Goal: Task Accomplishment & Management: Manage account settings

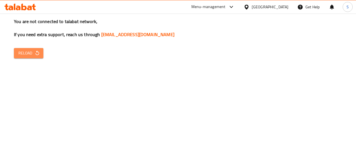
click at [34, 56] on span "Reload" at bounding box center [28, 53] width 21 height 7
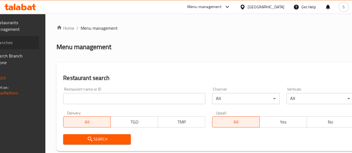
click at [34, 44] on span "Branches" at bounding box center [15, 42] width 40 height 7
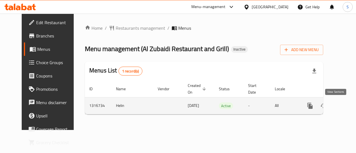
click at [347, 105] on icon "enhanced table" at bounding box center [349, 105] width 5 height 5
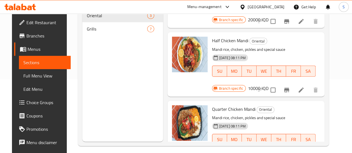
scroll to position [78, 0]
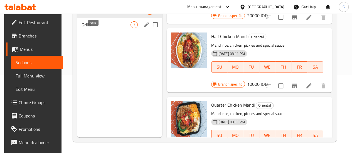
click at [101, 28] on span "Grills" at bounding box center [105, 24] width 49 height 7
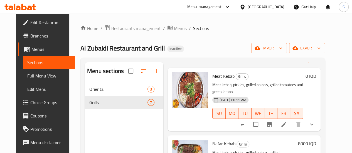
scroll to position [22, 0]
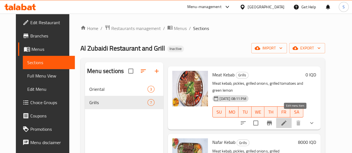
click at [286, 121] on icon at bounding box center [283, 123] width 5 height 5
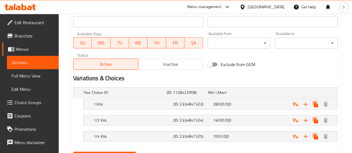
scroll to position [339, 0]
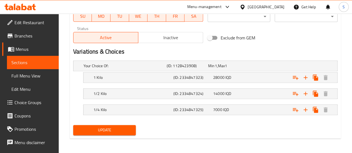
click at [26, 63] on span "Sections" at bounding box center [32, 62] width 43 height 7
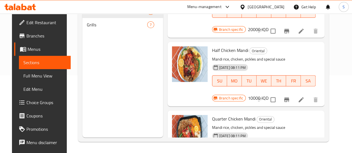
scroll to position [51, 0]
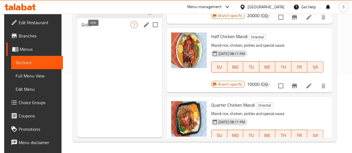
click at [94, 28] on span "Grills" at bounding box center [105, 24] width 49 height 7
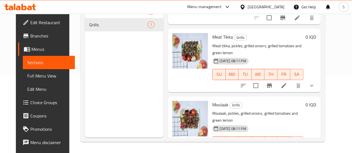
scroll to position [186, 0]
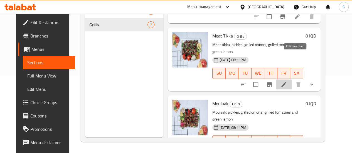
click at [287, 81] on icon at bounding box center [283, 84] width 7 height 7
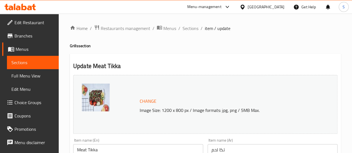
click at [38, 62] on span "Sections" at bounding box center [32, 62] width 43 height 7
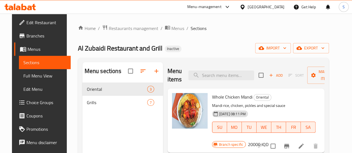
scroll to position [51, 0]
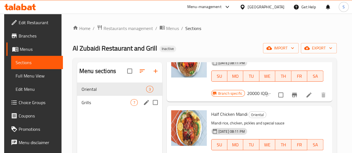
click at [95, 107] on div "Grills 7" at bounding box center [119, 102] width 85 height 13
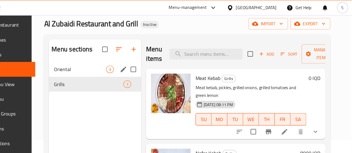
click at [89, 66] on span "Oriental" at bounding box center [107, 62] width 47 height 7
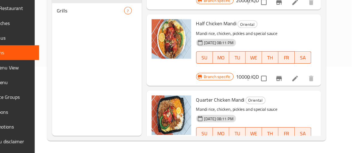
drag, startPoint x: 104, startPoint y: 31, endPoint x: 203, endPoint y: 86, distance: 112.7
click at [203, 86] on div "Menu sections Oriental 3 Grills 7 Menu items Add Sort Manage items Whole Chicke…" at bounding box center [203, 60] width 242 height 153
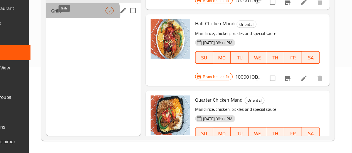
click at [102, 28] on span "Grills" at bounding box center [105, 24] width 49 height 7
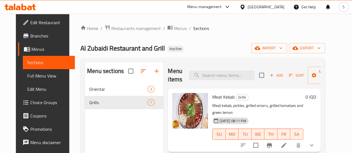
click at [126, 33] on div "Home / Restaurants management / Menus / Sections Al Zubaidi Restaurant and Gril…" at bounding box center [202, 122] width 244 height 195
click at [121, 29] on span "Restaurants management" at bounding box center [135, 28] width 49 height 7
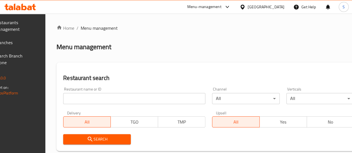
click at [34, 42] on span "Branches" at bounding box center [15, 42] width 40 height 7
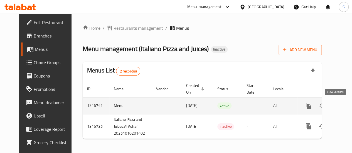
click at [342, 106] on link "enhanced table" at bounding box center [348, 105] width 13 height 13
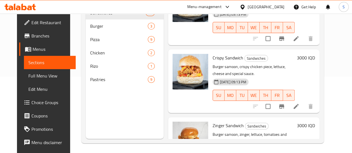
scroll to position [78, 0]
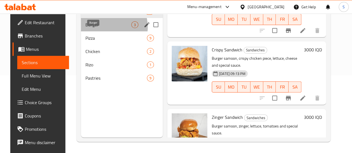
click at [101, 28] on span "Burger" at bounding box center [108, 24] width 46 height 7
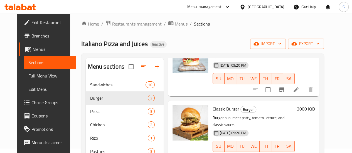
scroll to position [78, 0]
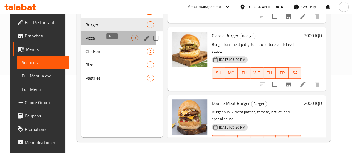
click at [131, 41] on span "9" at bounding box center [134, 38] width 6 height 5
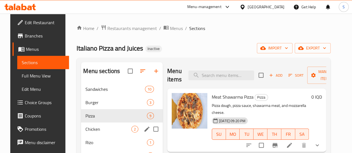
click at [115, 134] on div "Chicken 2" at bounding box center [122, 129] width 82 height 13
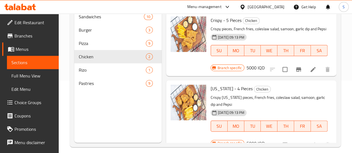
scroll to position [78, 0]
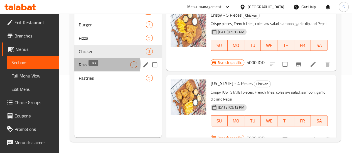
click at [96, 68] on span "Rizo" at bounding box center [104, 64] width 51 height 7
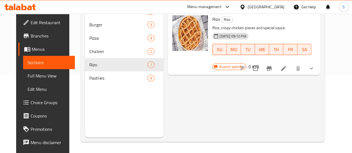
scroll to position [63, 0]
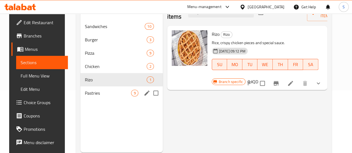
click at [131, 96] on span "9" at bounding box center [134, 93] width 6 height 5
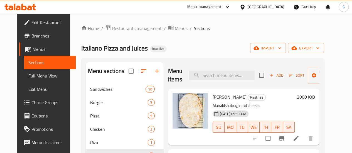
click at [31, 36] on span "Branches" at bounding box center [51, 36] width 40 height 7
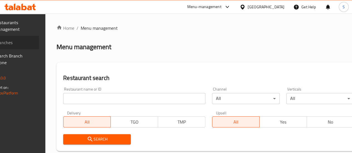
click at [27, 44] on span "Branches" at bounding box center [15, 42] width 40 height 7
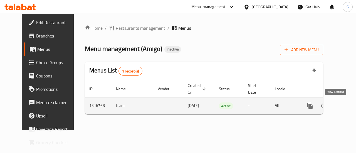
click at [347, 105] on icon "enhanced table" at bounding box center [350, 106] width 7 height 7
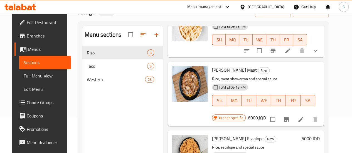
scroll to position [34, 0]
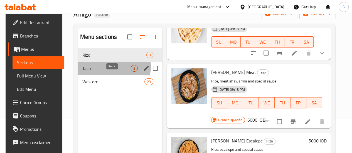
click at [131, 71] on span "3" at bounding box center [134, 68] width 6 height 5
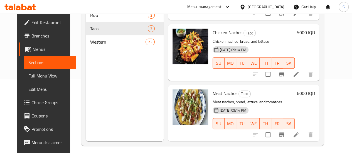
scroll to position [78, 0]
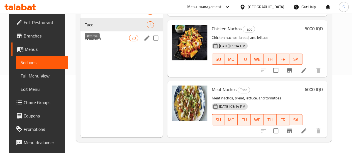
click at [96, 41] on span "Western" at bounding box center [107, 38] width 44 height 7
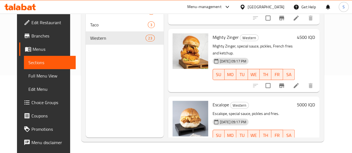
scroll to position [816, 0]
